Goal: Task Accomplishment & Management: Manage account settings

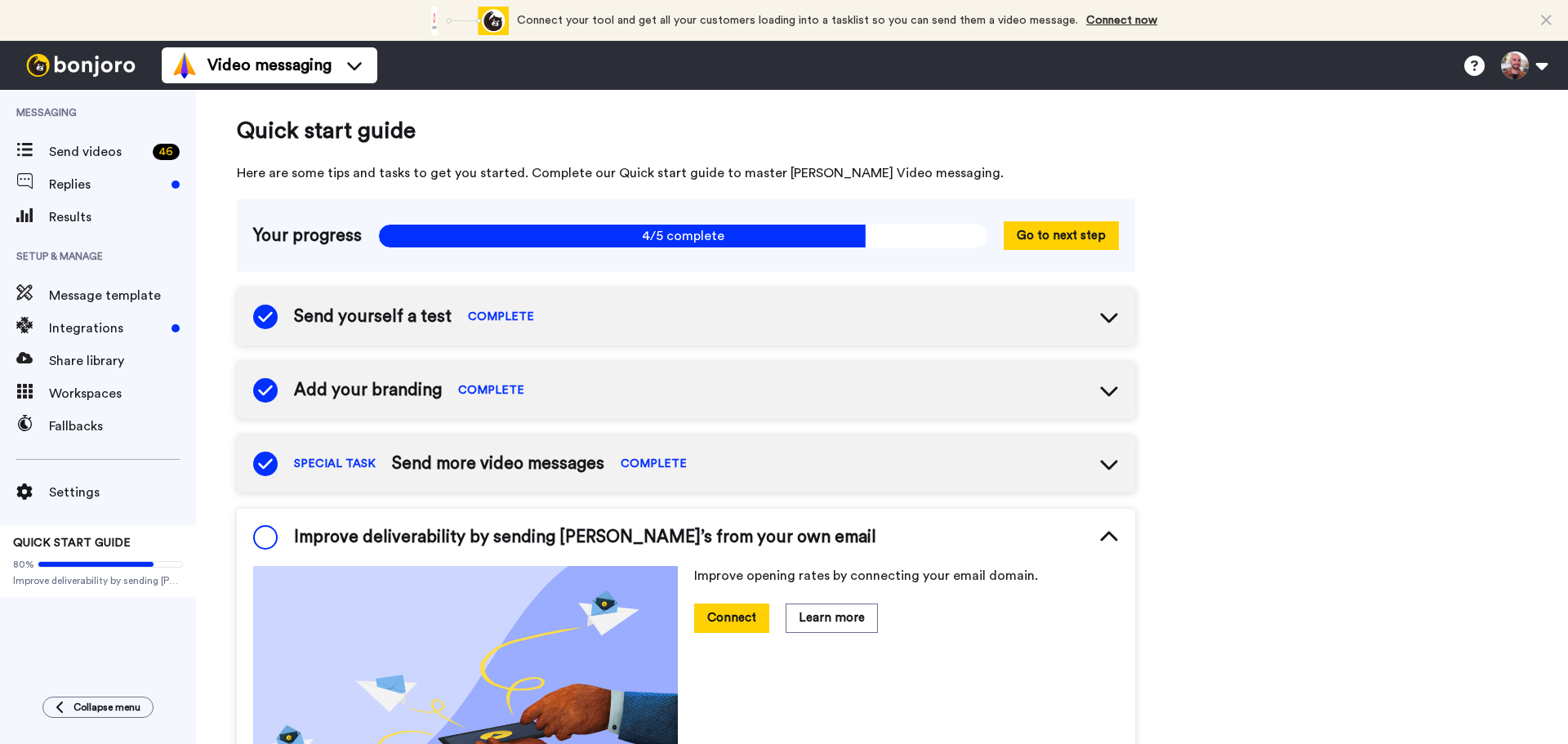
scroll to position [248, 0]
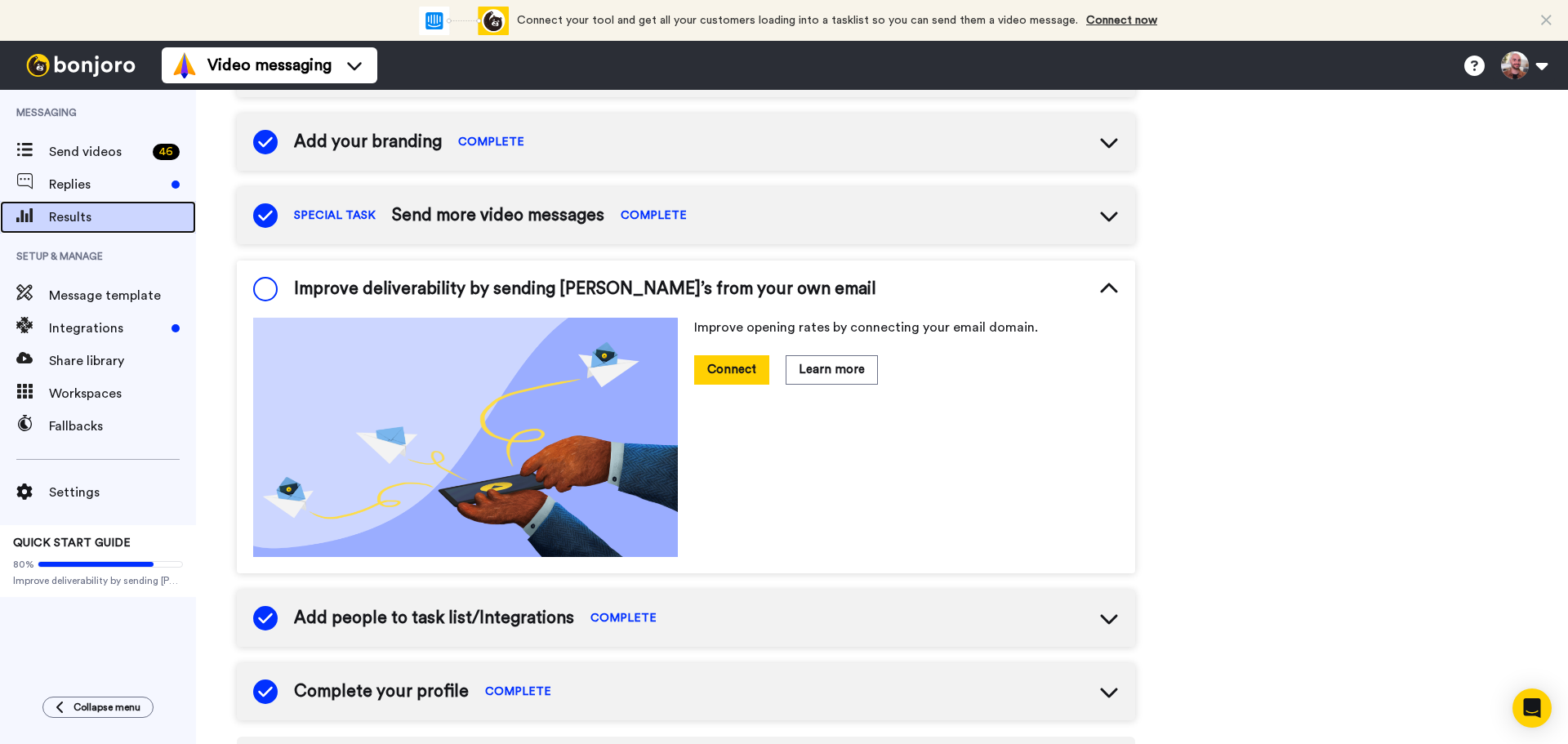
click at [81, 218] on span "Results" at bounding box center [122, 217] width 147 height 19
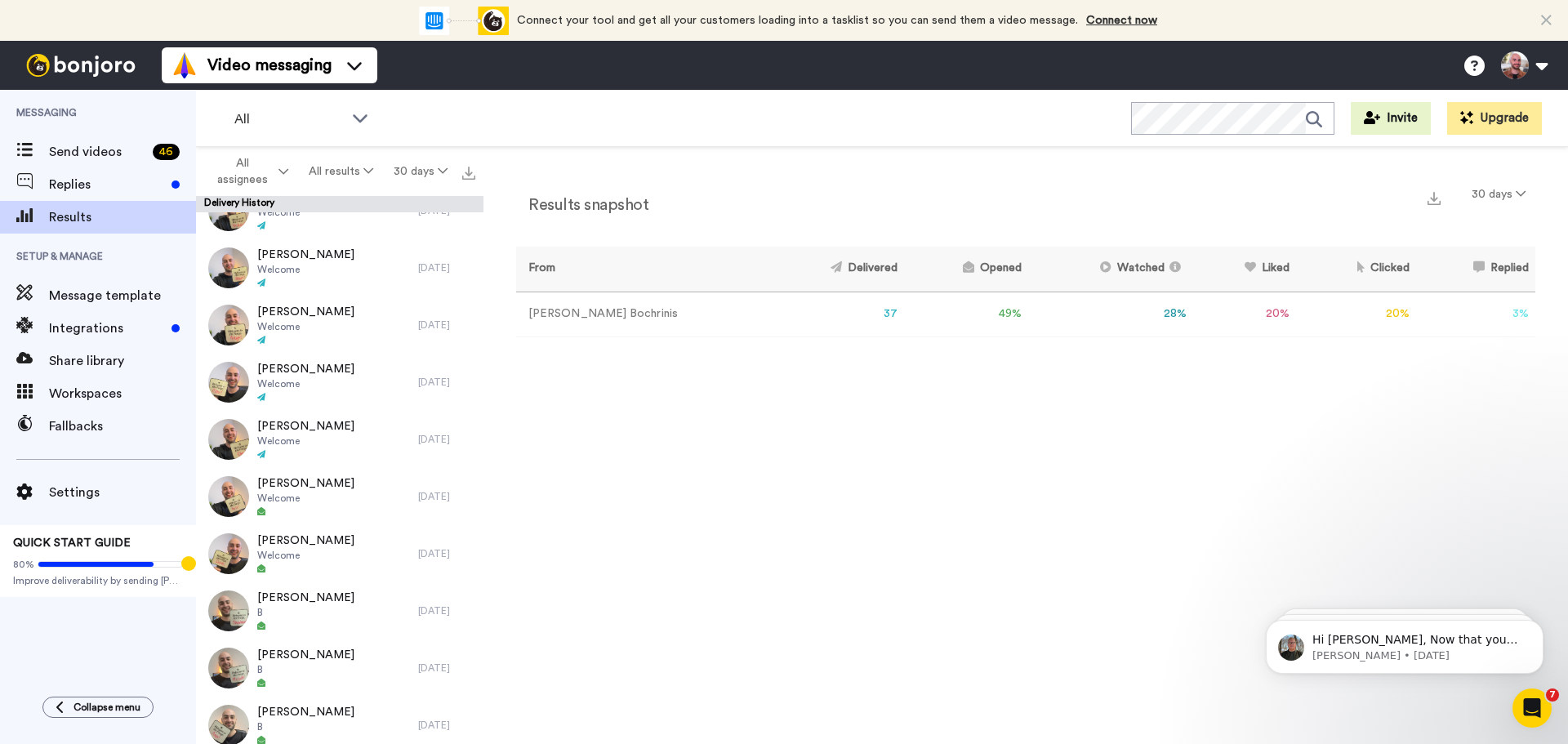
scroll to position [979, 0]
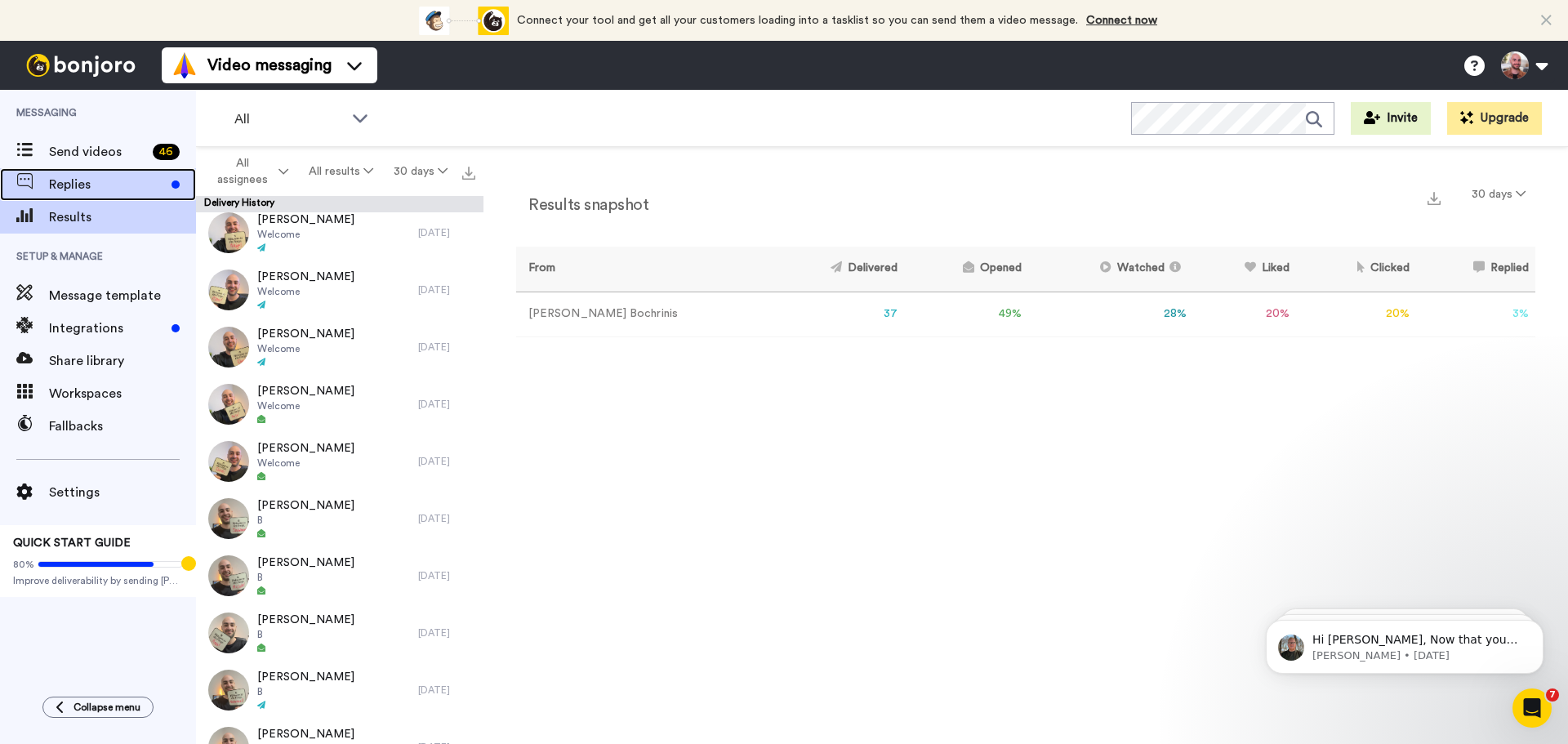
click at [100, 183] on span "Replies" at bounding box center [107, 184] width 116 height 19
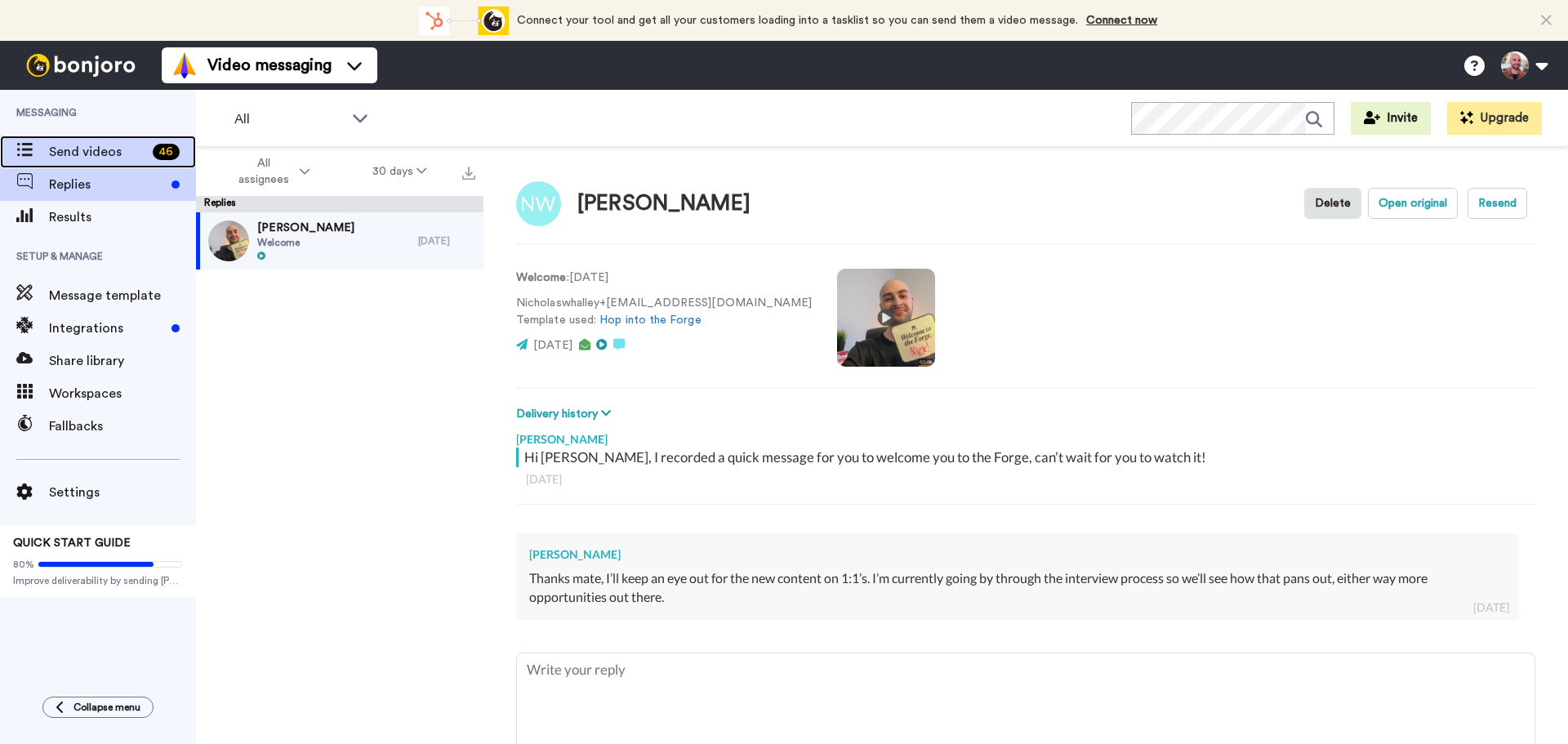
click at [104, 154] on span "Send videos" at bounding box center [98, 151] width 98 height 19
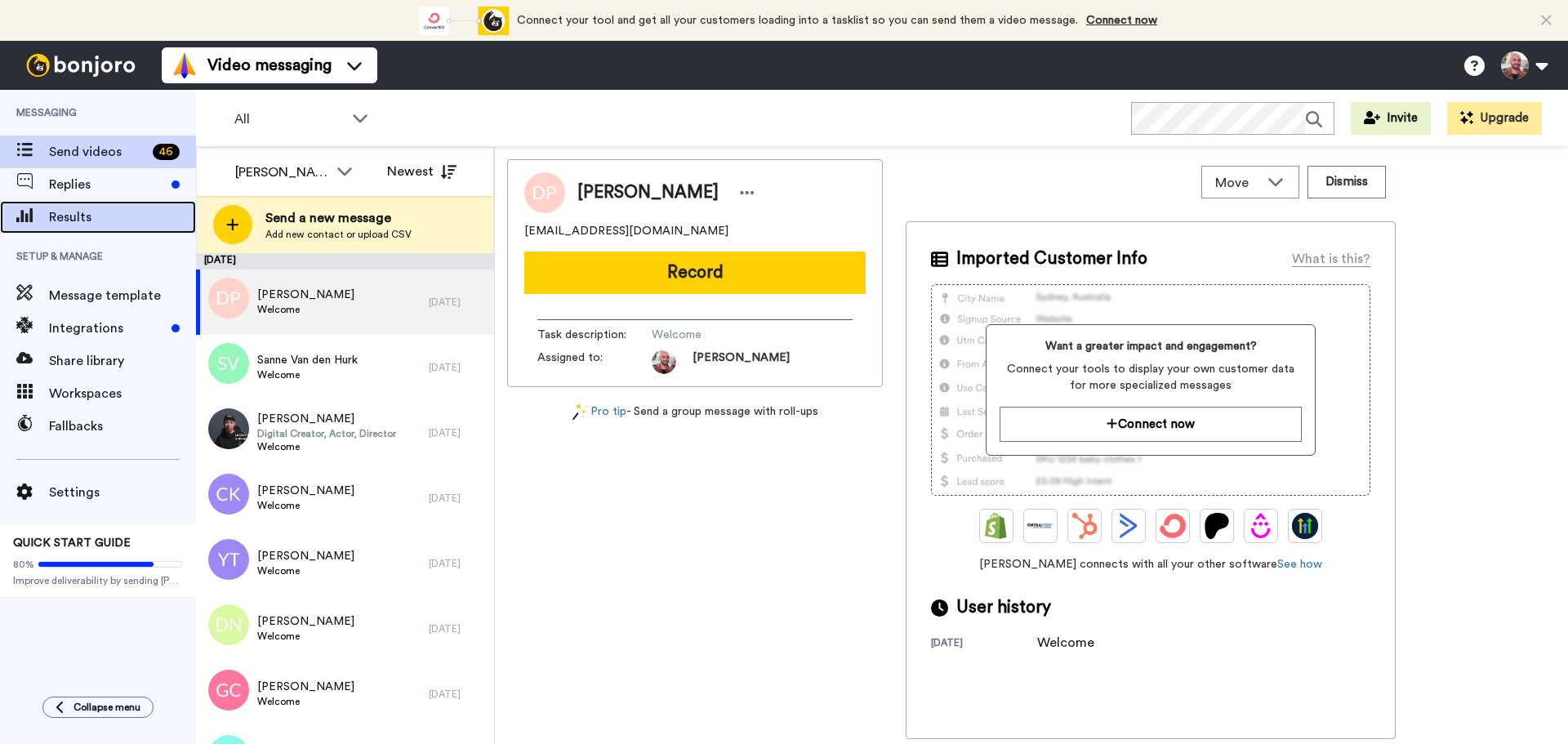
click at [114, 211] on span "Results" at bounding box center [122, 217] width 147 height 19
